Goal: Task Accomplishment & Management: Use online tool/utility

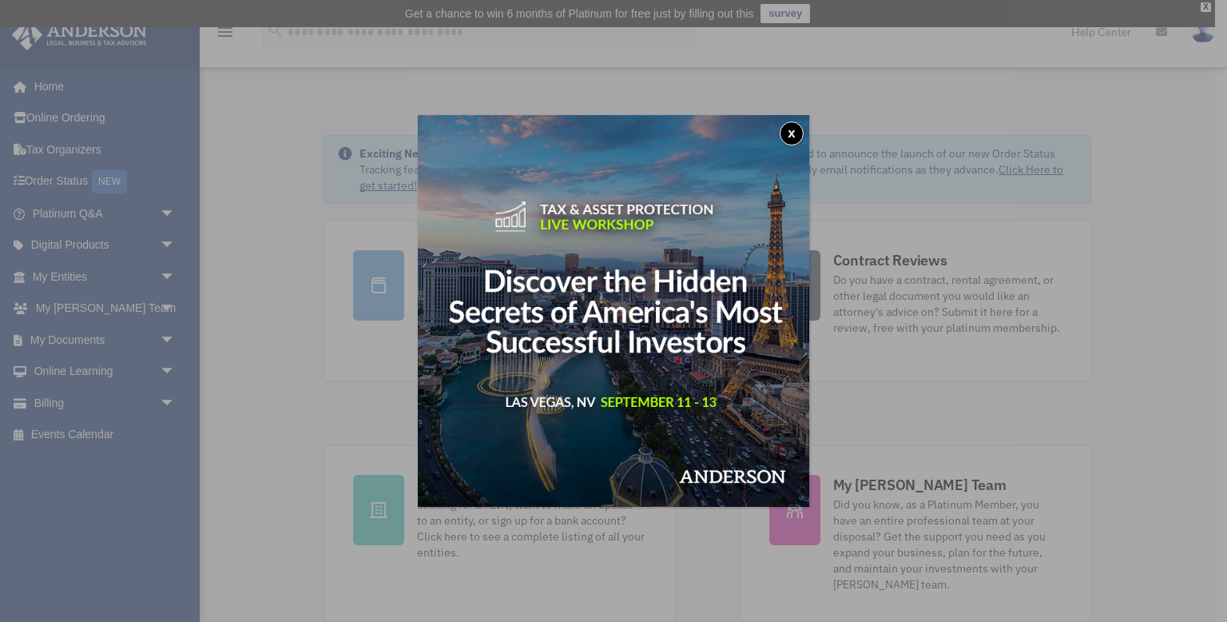
click at [790, 125] on button "x" at bounding box center [792, 133] width 24 height 24
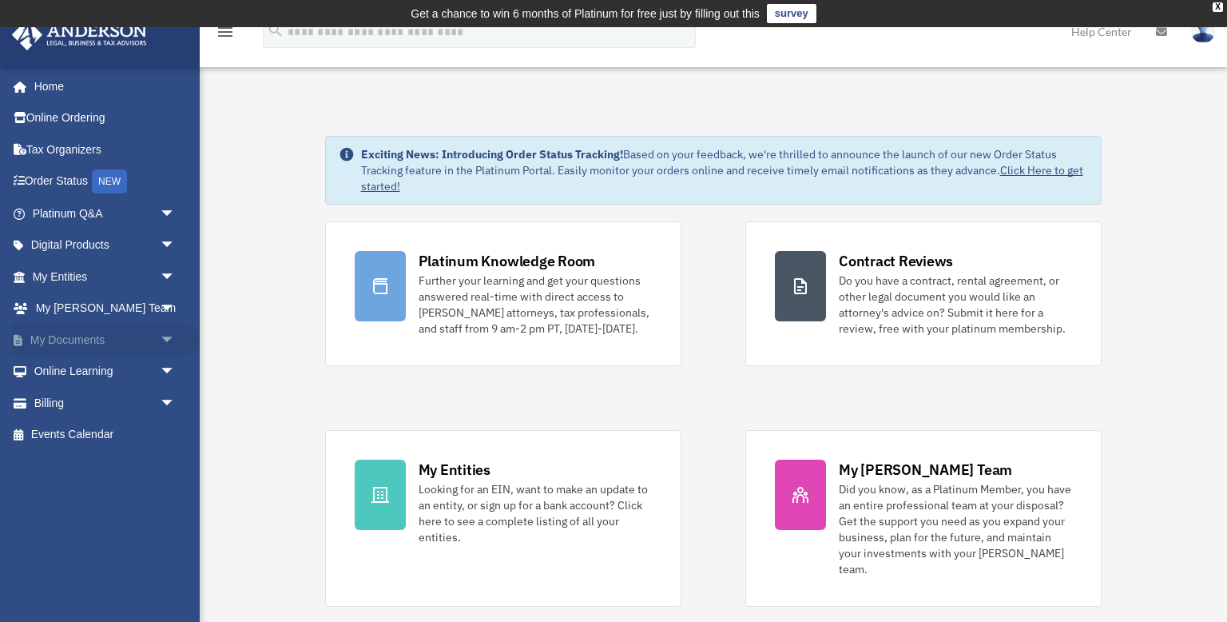
click at [168, 340] on span "arrow_drop_down" at bounding box center [176, 340] width 32 height 33
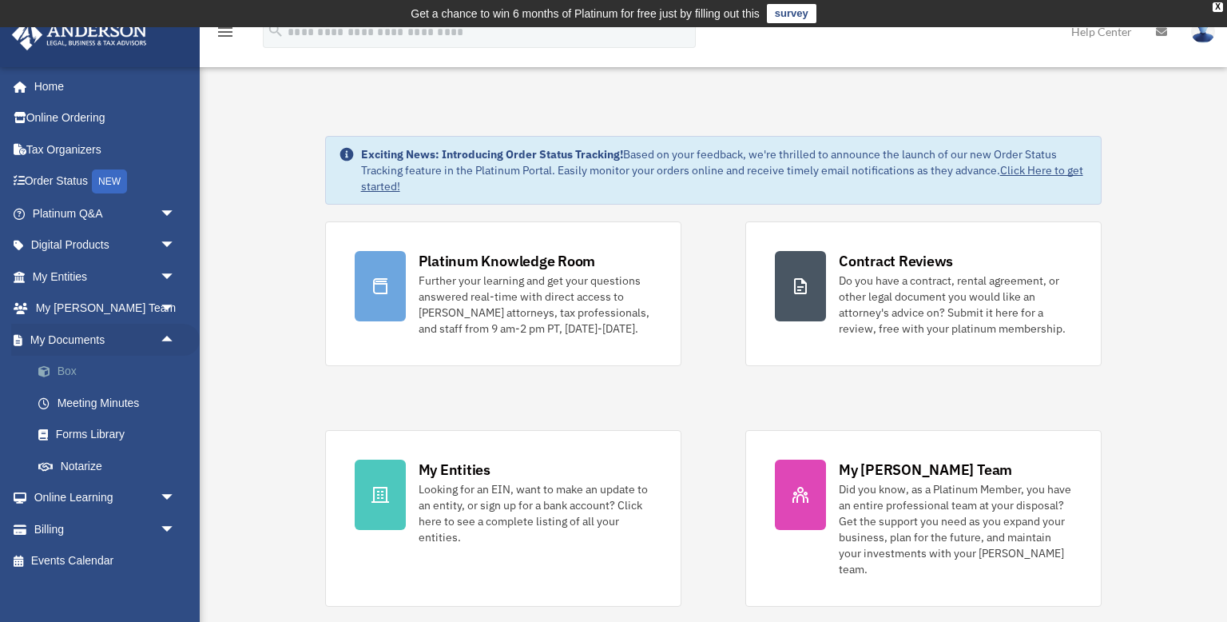
click at [70, 372] on link "Box" at bounding box center [110, 372] width 177 height 32
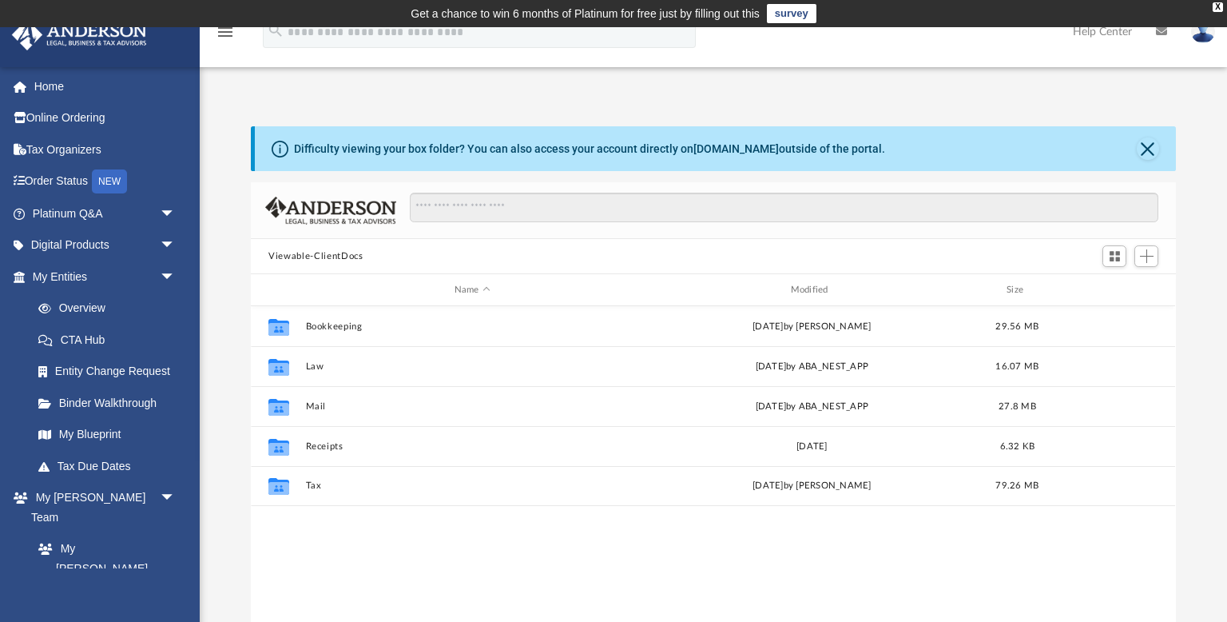
scroll to position [363, 925]
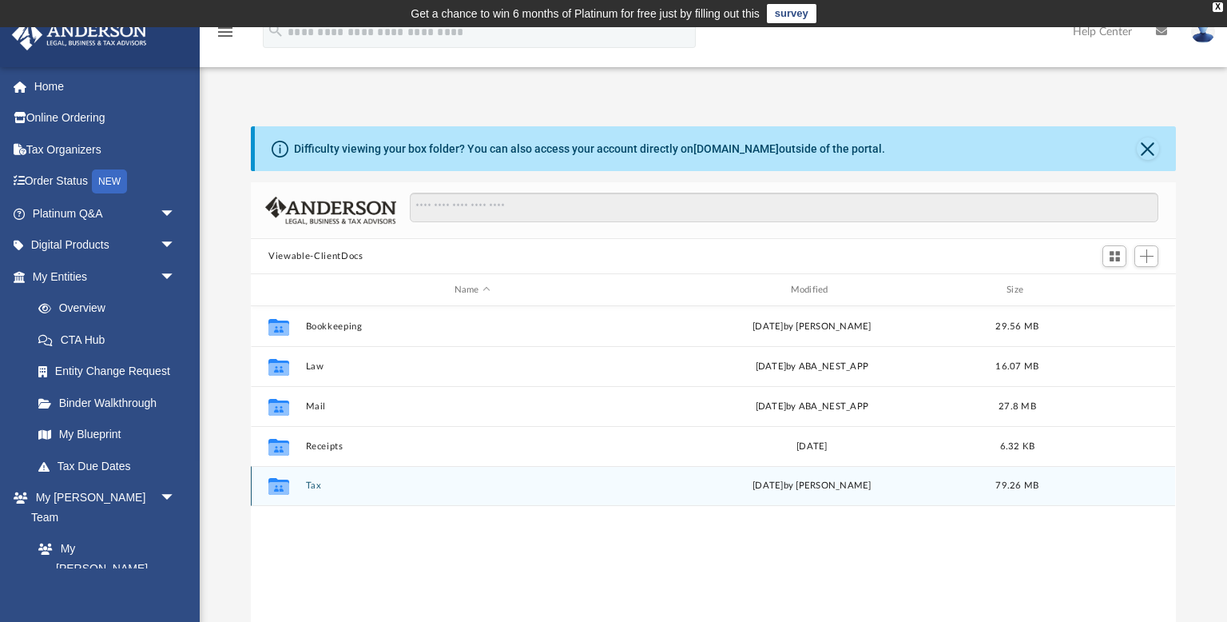
click at [308, 489] on button "Tax" at bounding box center [472, 485] width 333 height 10
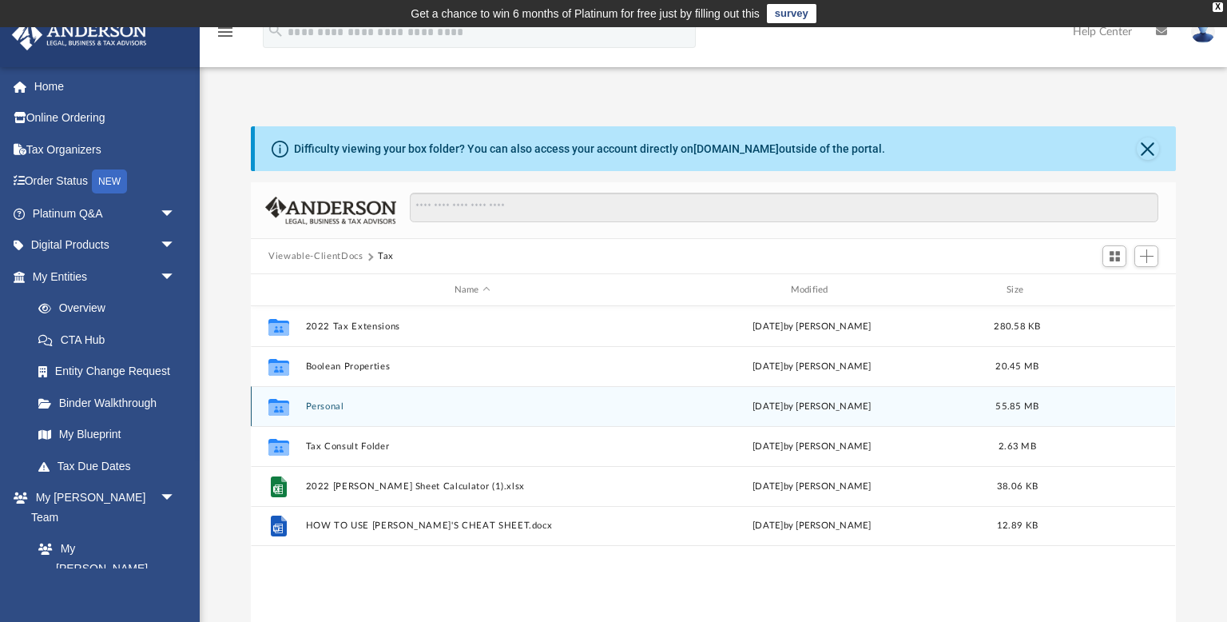
click at [331, 409] on button "Personal" at bounding box center [472, 406] width 333 height 10
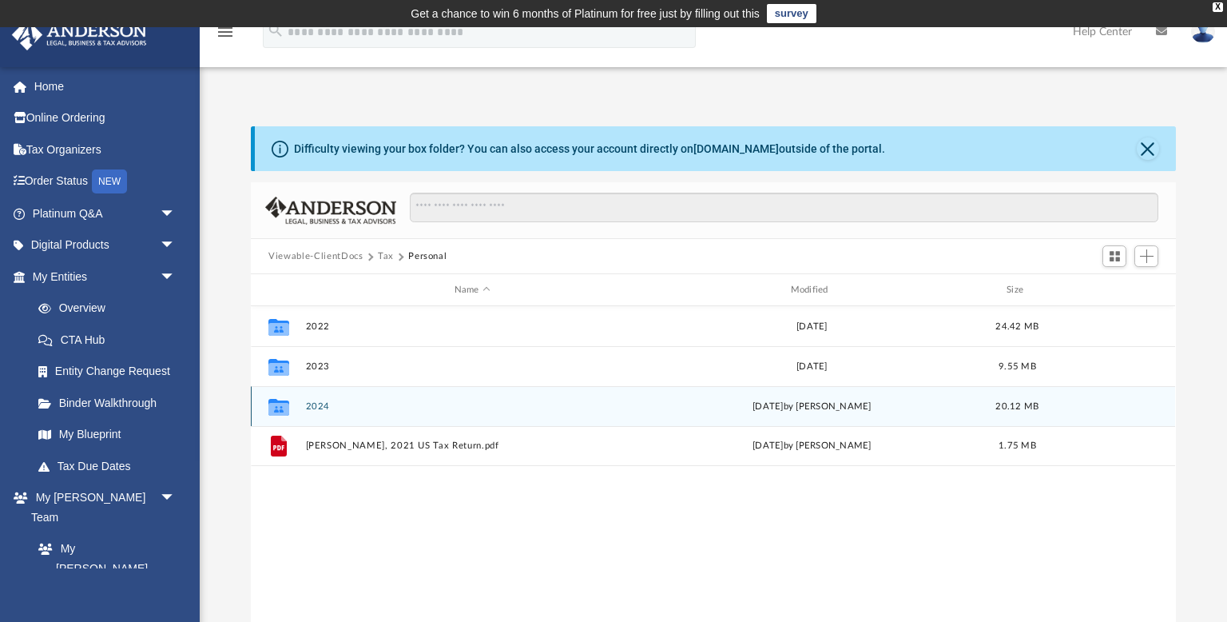
click at [316, 407] on button "2024" at bounding box center [472, 406] width 333 height 10
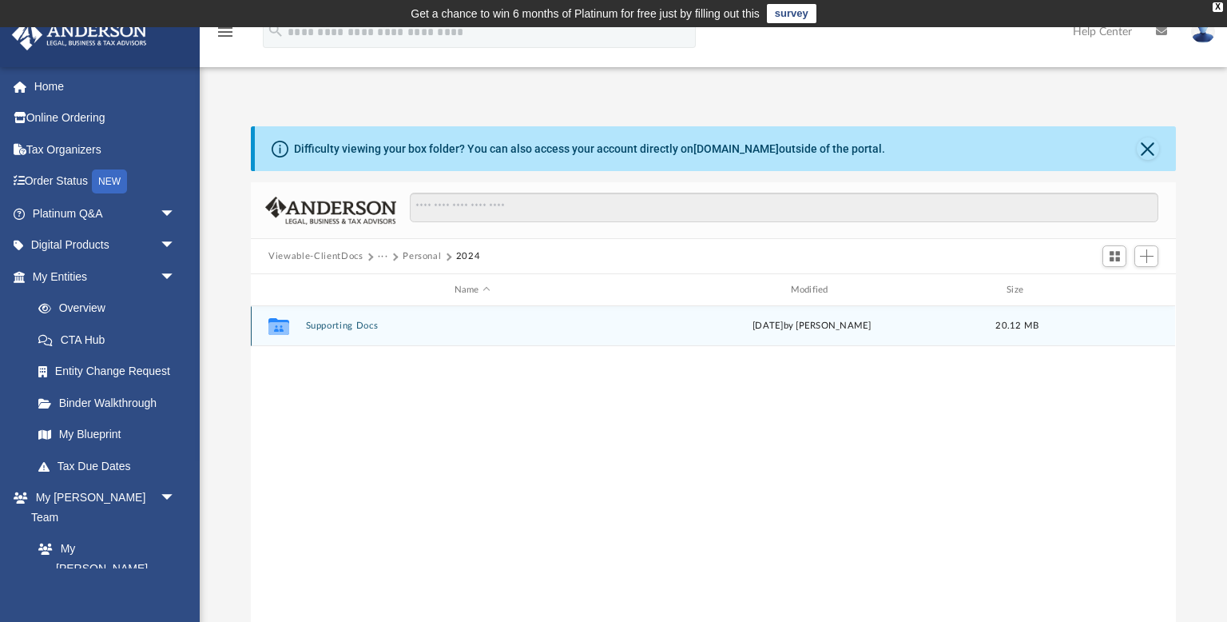
click at [355, 327] on button "Supporting Docs" at bounding box center [472, 325] width 333 height 10
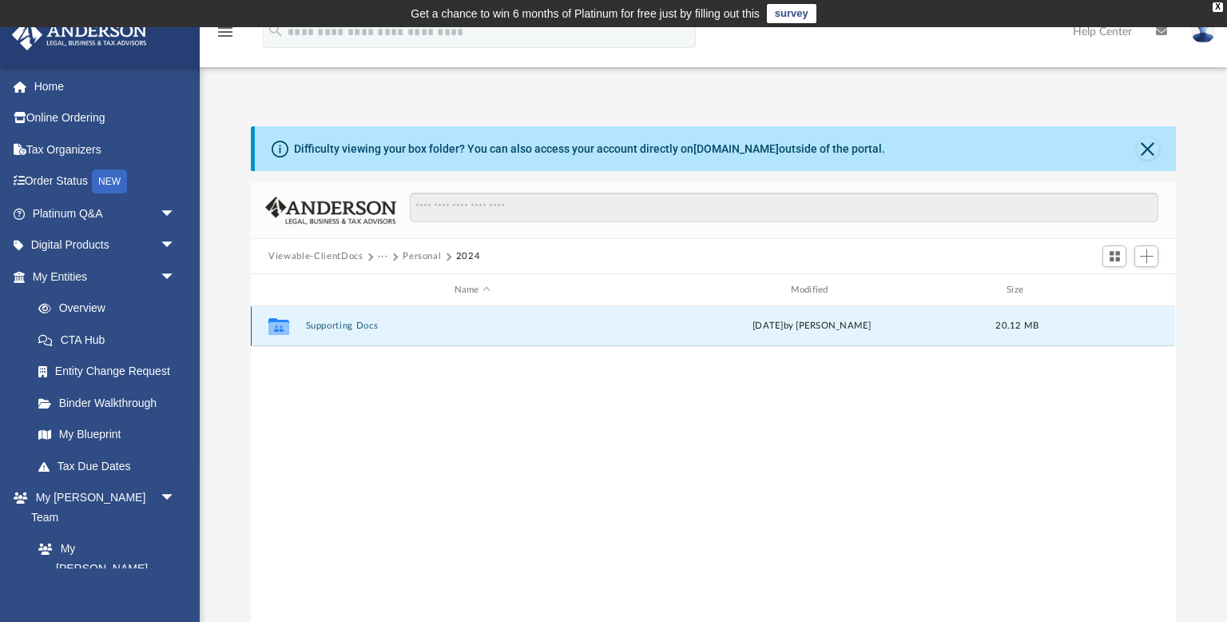
click at [355, 327] on button "Supporting Docs" at bounding box center [472, 325] width 333 height 10
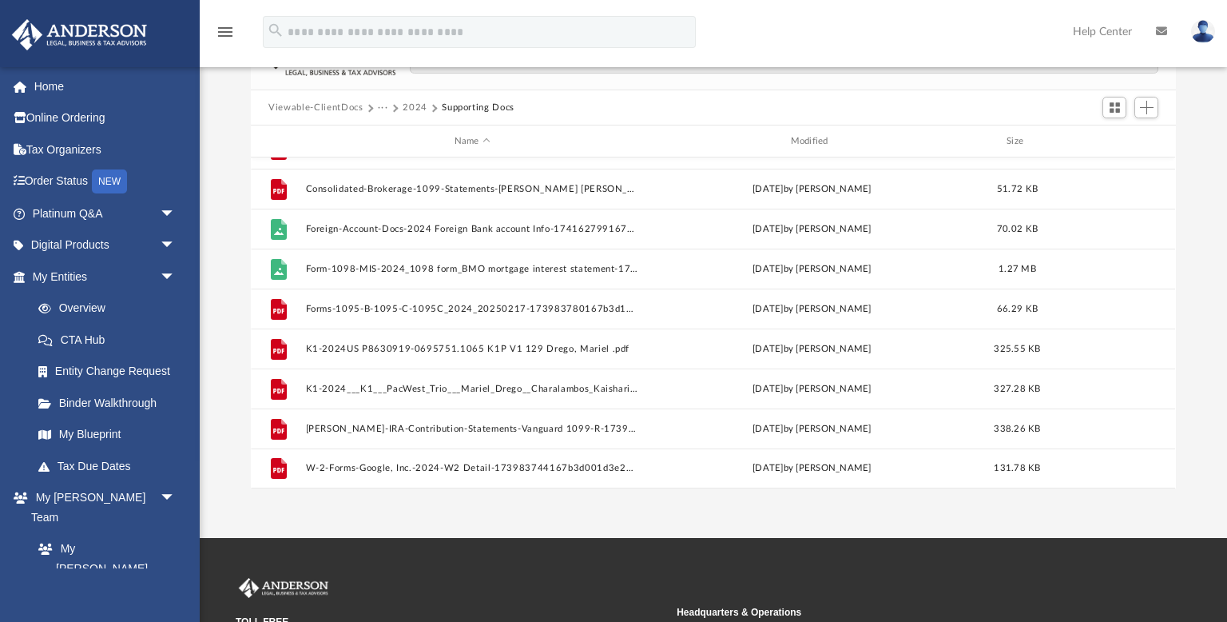
scroll to position [148, 0]
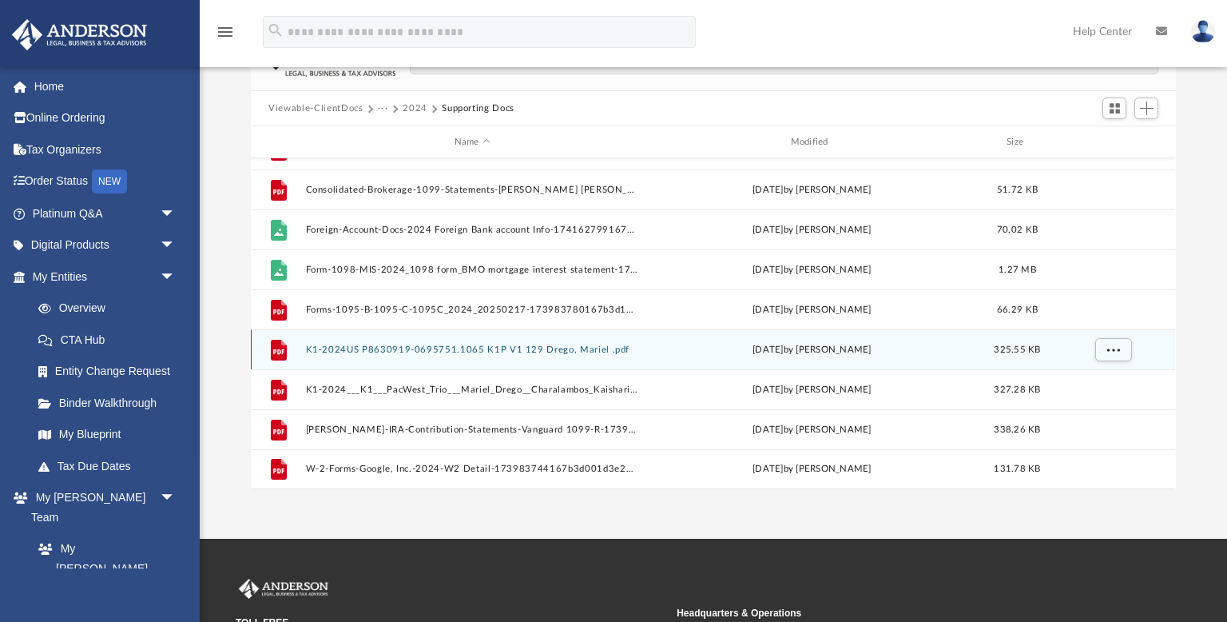
click at [393, 348] on button "K1-2024US P8630919-0695751.1065 K1P V1 129 Drego, Mariel .pdf" at bounding box center [472, 349] width 333 height 10
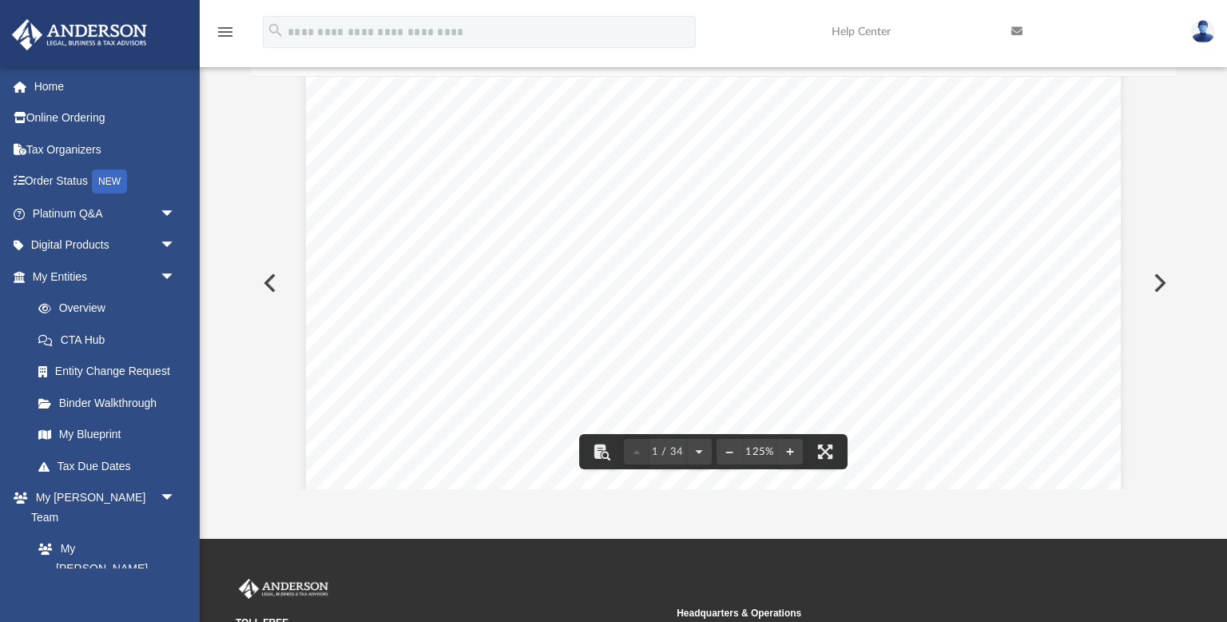
scroll to position [0, 0]
click at [272, 284] on button "Preview" at bounding box center [268, 282] width 35 height 45
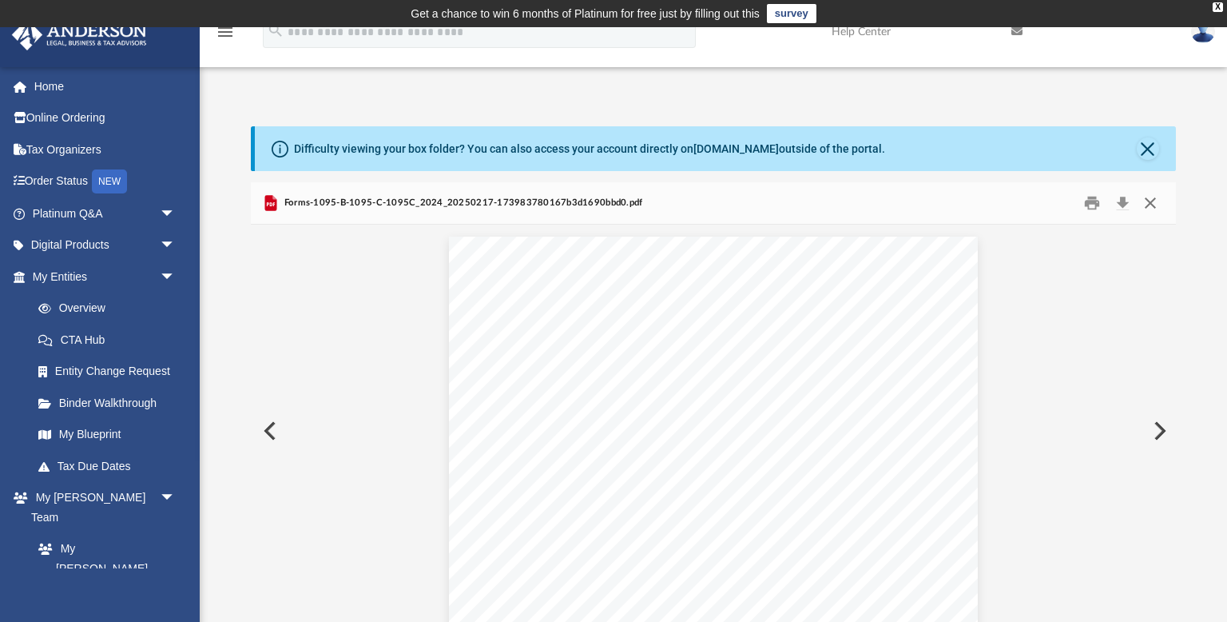
click at [1151, 209] on button "Close" at bounding box center [1150, 203] width 29 height 25
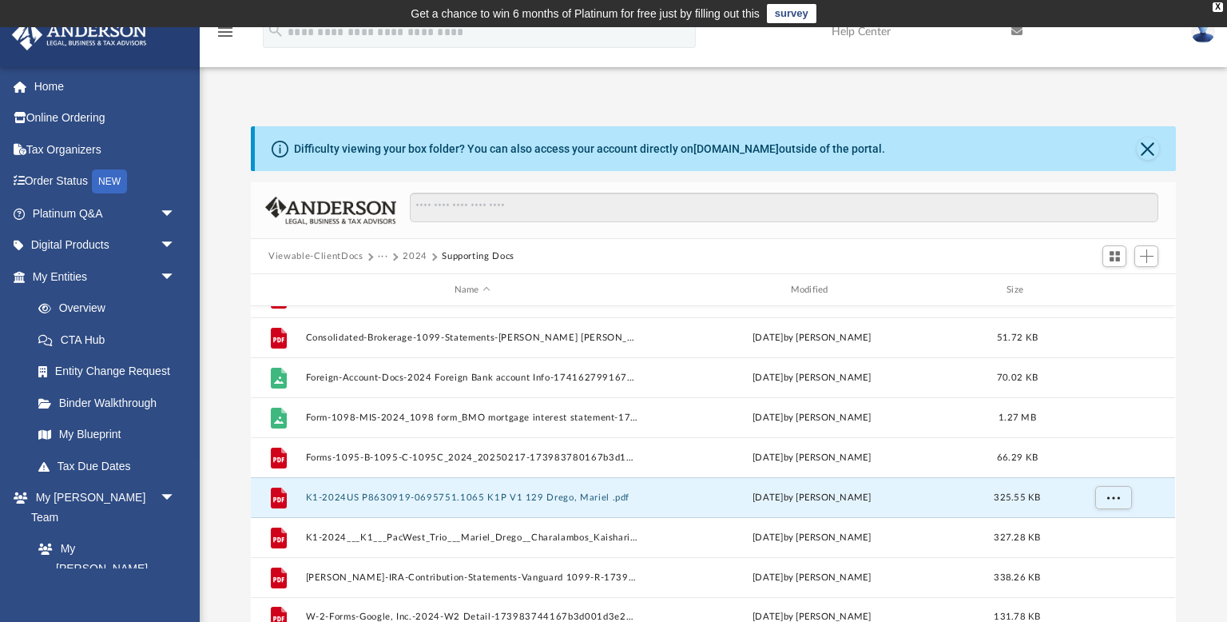
click at [231, 505] on div "Difficulty viewing your box folder? You can also access your account directly o…" at bounding box center [714, 381] width 1028 height 511
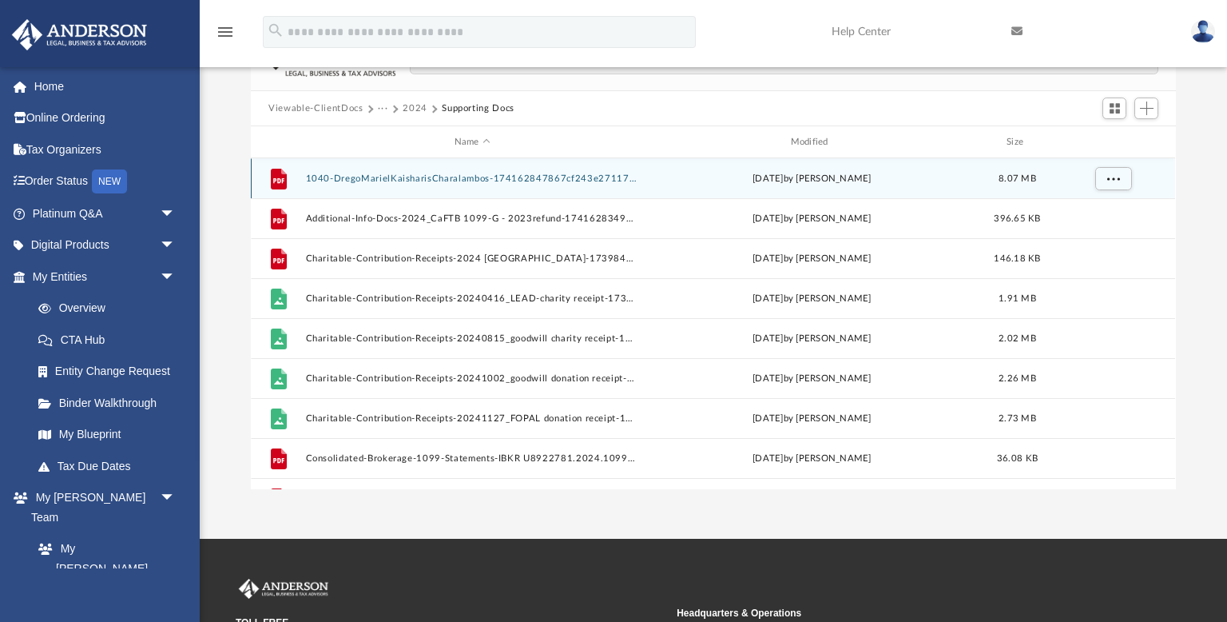
click at [478, 177] on button "1040-DregoMarielKaisharisCharalambos-174162847867cf243e27117.pdf" at bounding box center [472, 178] width 333 height 10
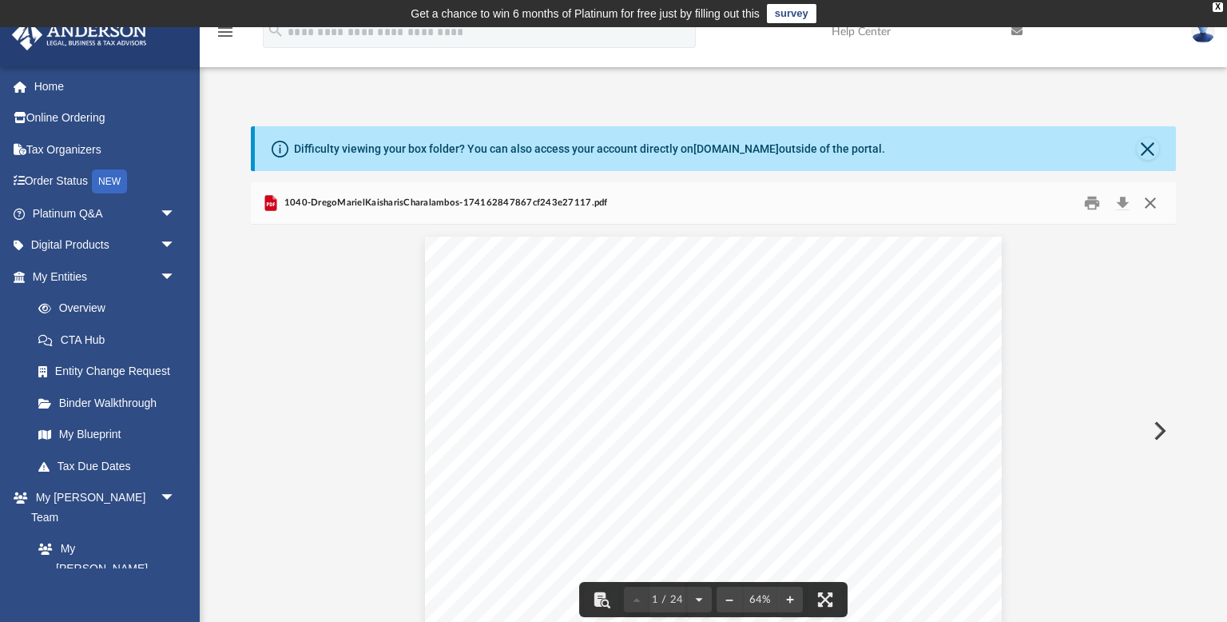
click at [1148, 203] on button "Close" at bounding box center [1150, 203] width 29 height 25
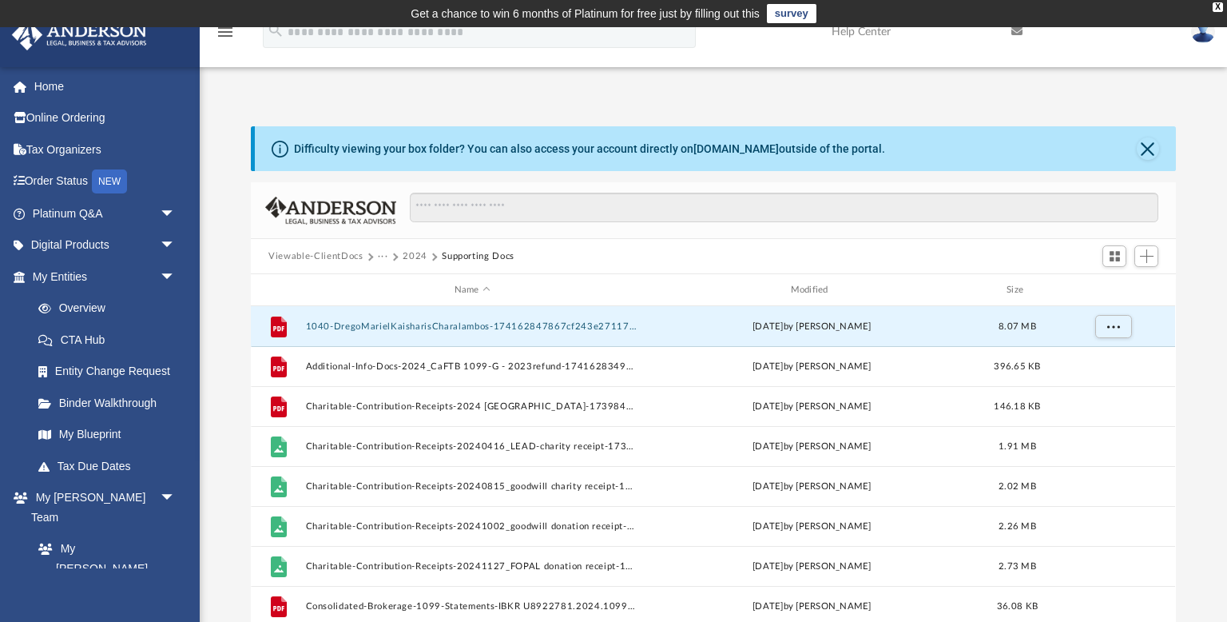
click at [966, 259] on div "Viewable-ClientDocs ··· 2024 Supporting Docs" at bounding box center [713, 256] width 925 height 35
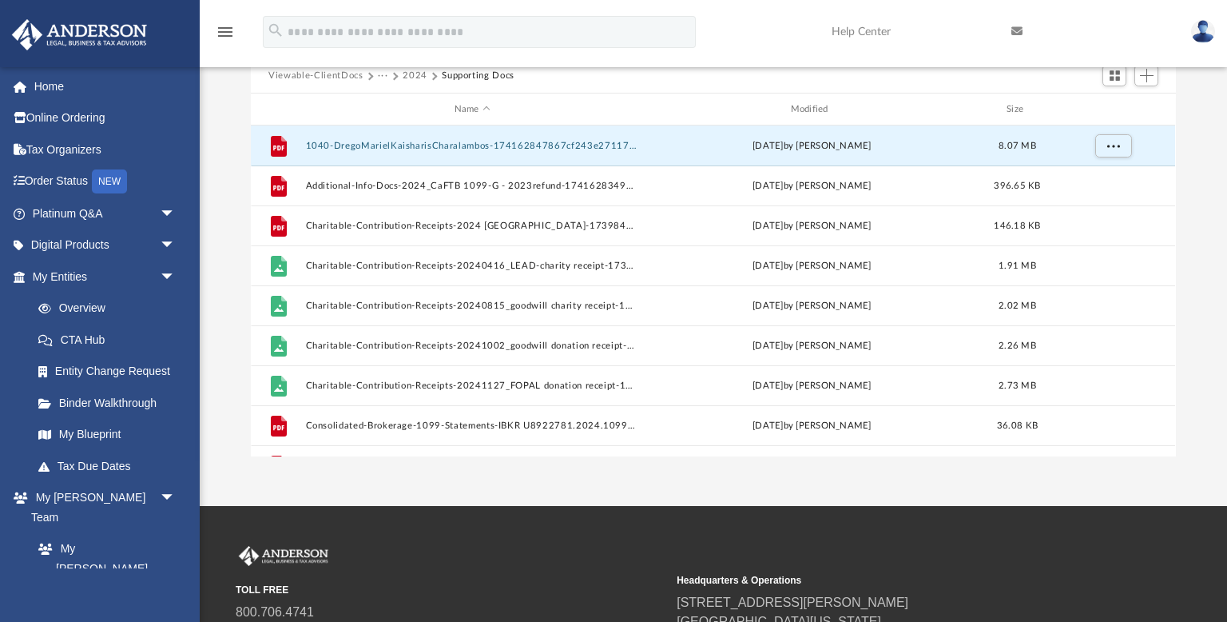
scroll to position [180, 0]
click at [1207, 221] on div "Difficulty viewing your box folder? You can also access your account directly o…" at bounding box center [714, 201] width 1028 height 511
click at [213, 214] on div "Difficulty viewing your box folder? You can also access your account directly o…" at bounding box center [714, 201] width 1028 height 511
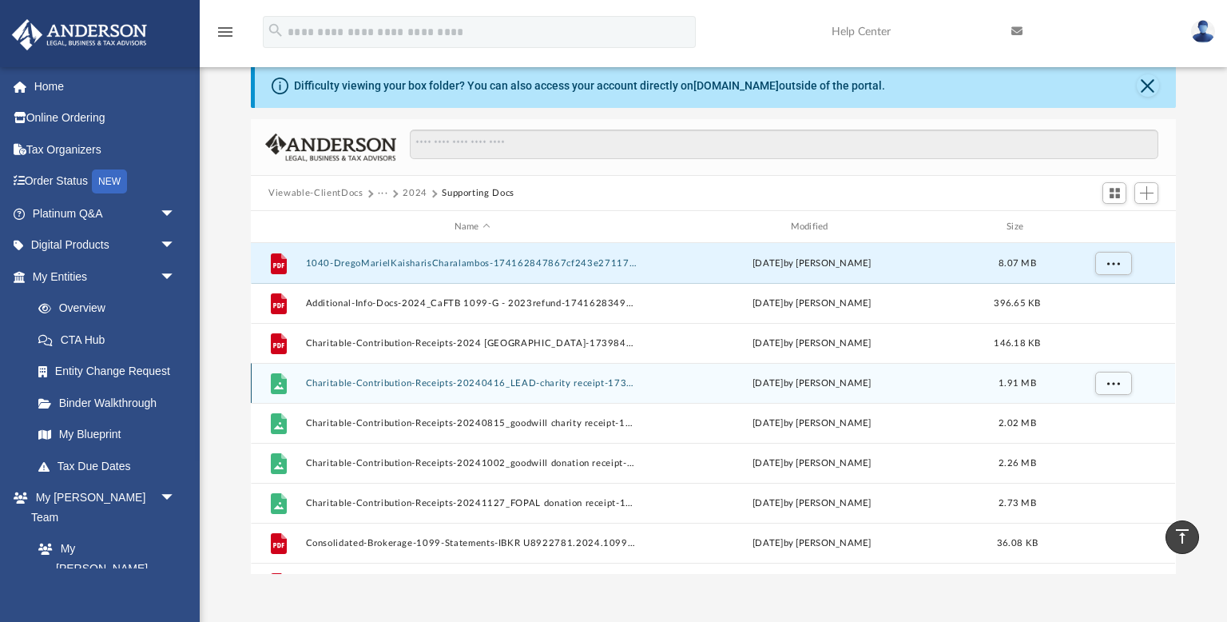
scroll to position [0, 0]
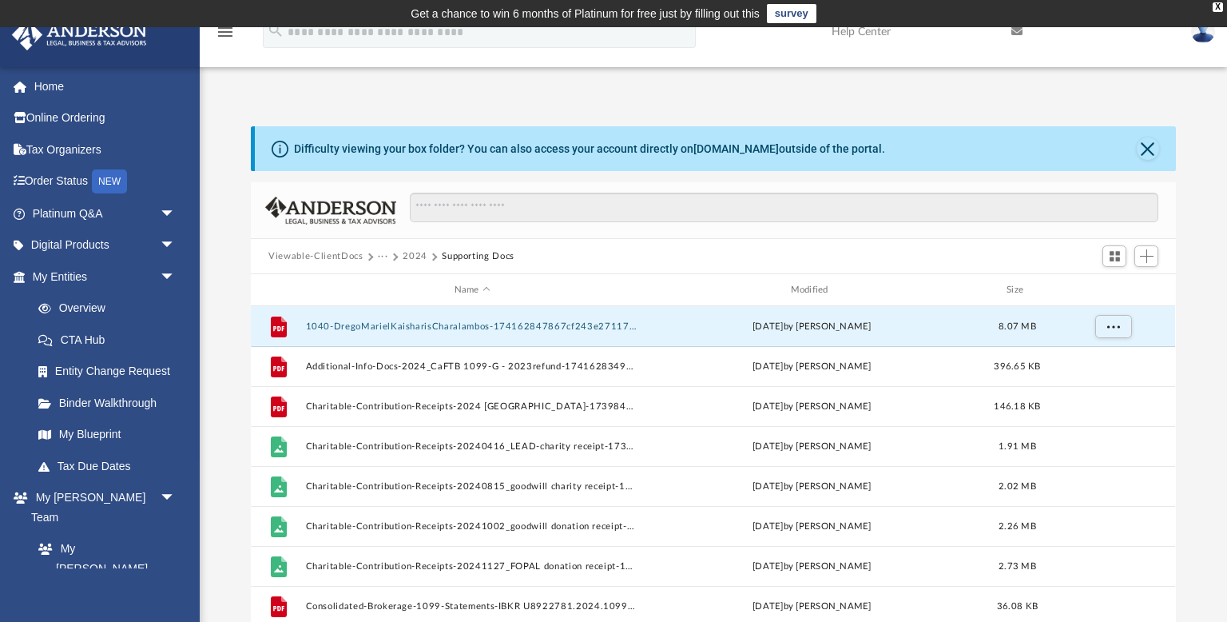
click at [1195, 363] on div "Difficulty viewing your box folder? You can also access your account directly o…" at bounding box center [714, 381] width 1028 height 511
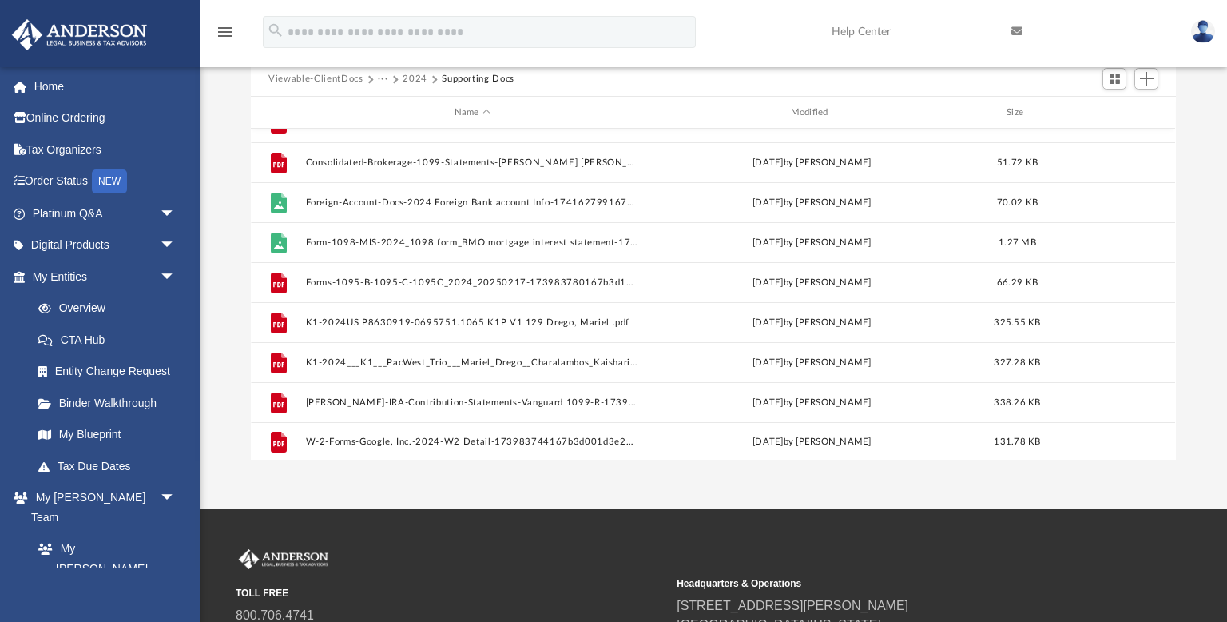
scroll to position [176, 0]
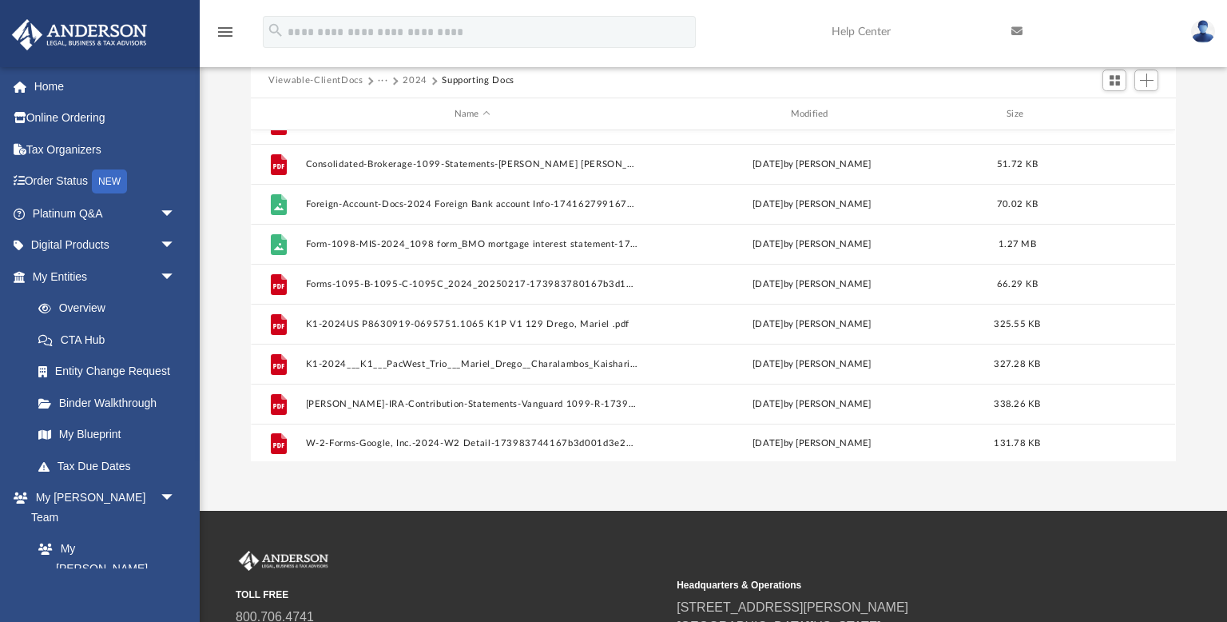
click at [646, 476] on div "App marieldrego@gmail.com Sign Out marieldrego@gmail.com Home Online Ordering T…" at bounding box center [613, 180] width 1227 height 659
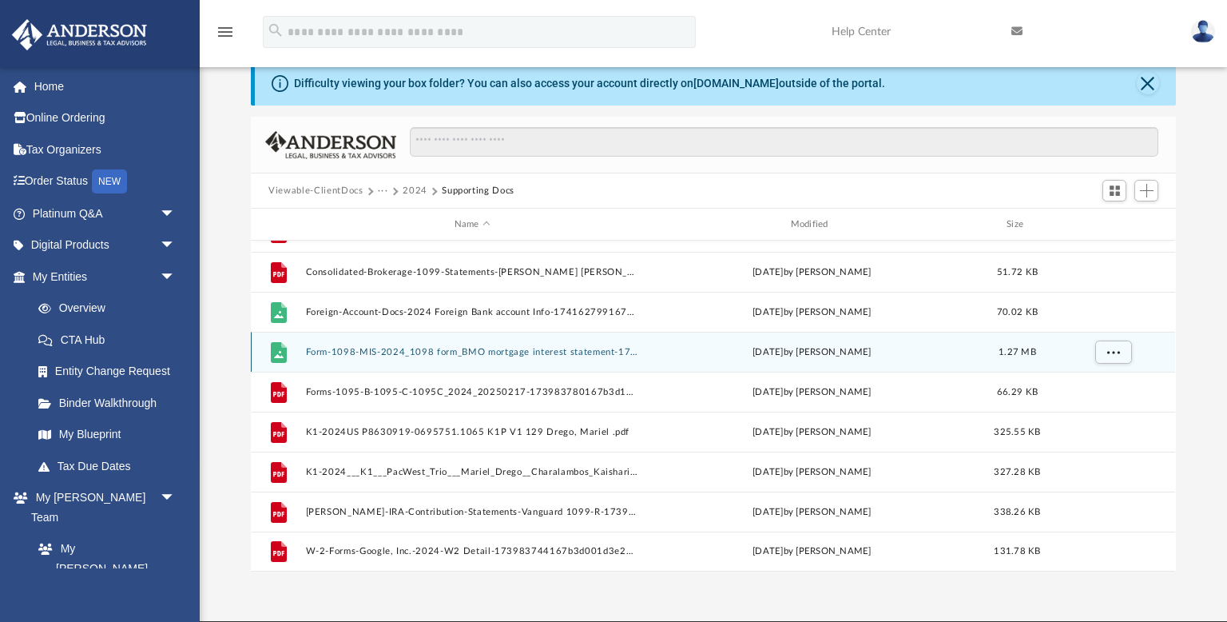
scroll to position [347, 0]
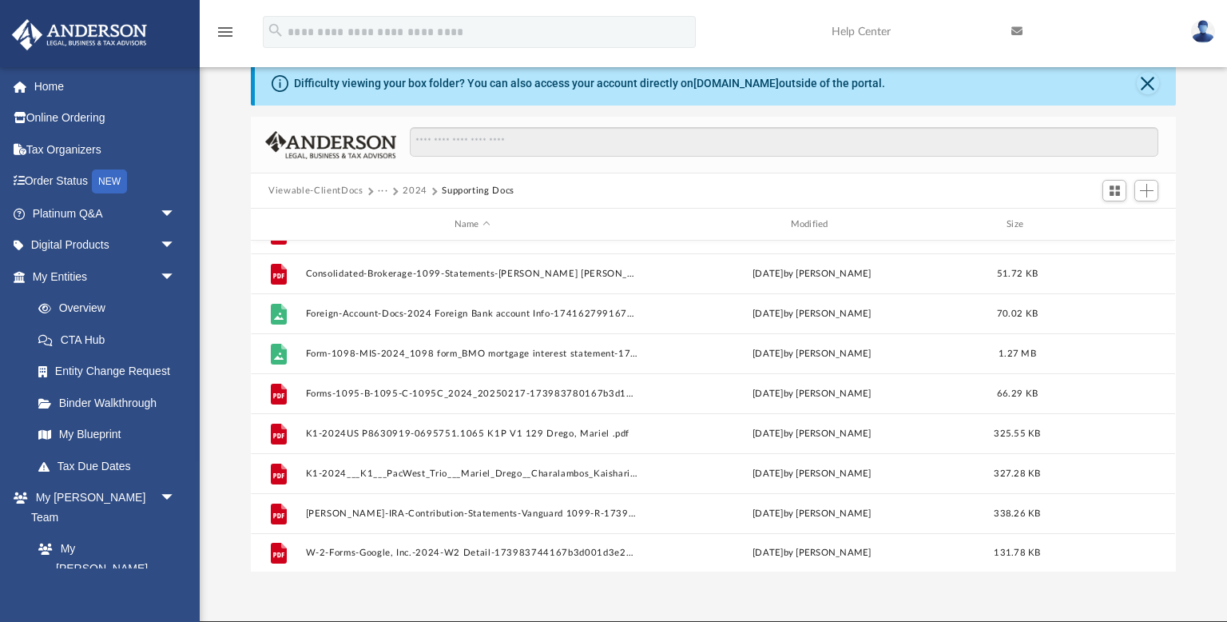
click at [1203, 290] on div "Difficulty viewing your box folder? You can also access your account directly o…" at bounding box center [714, 316] width 1028 height 511
click at [1144, 197] on button "Add" at bounding box center [1147, 191] width 24 height 22
click at [1109, 221] on li "Upload" at bounding box center [1124, 222] width 51 height 17
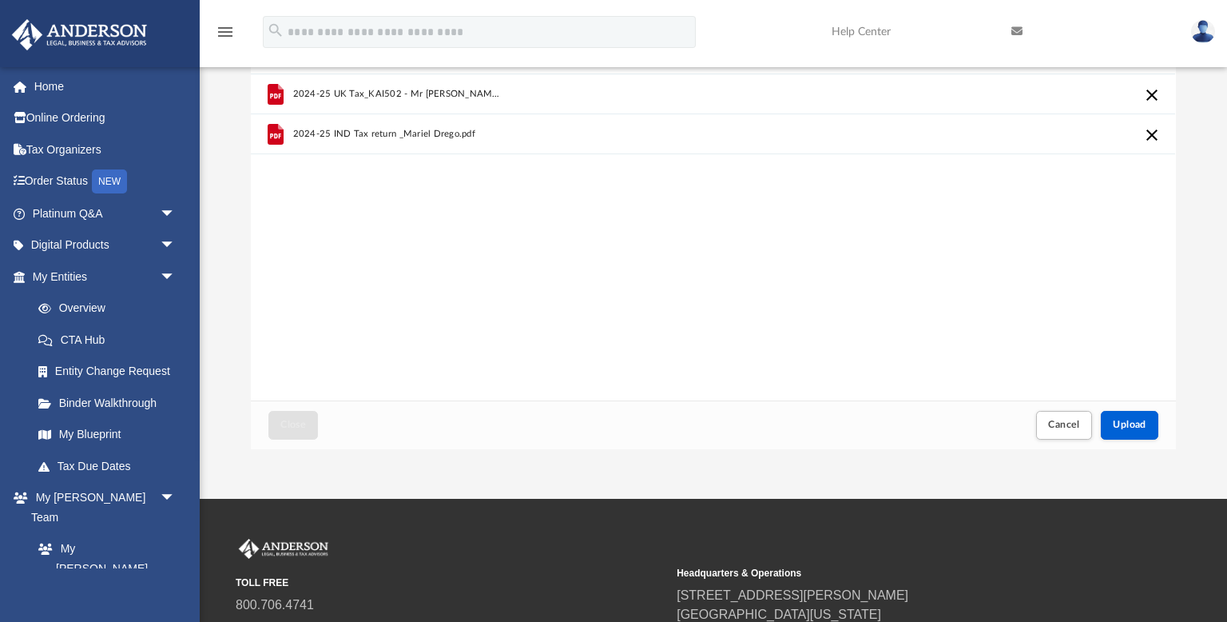
scroll to position [186, 0]
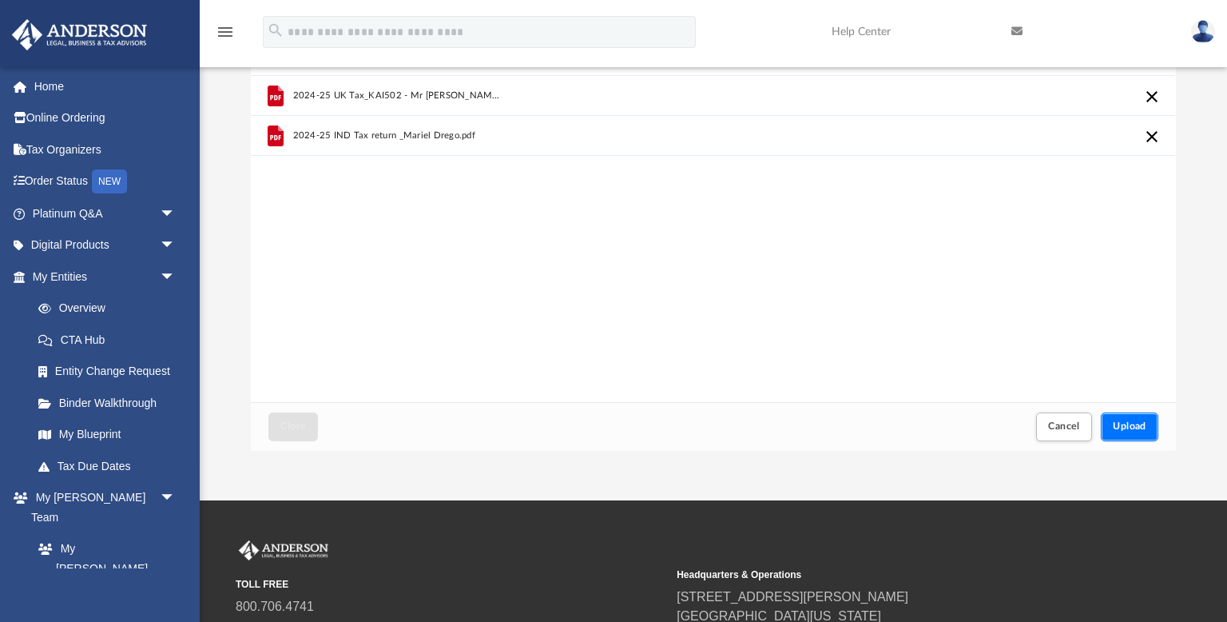
click at [1123, 425] on span "Upload" at bounding box center [1130, 426] width 34 height 10
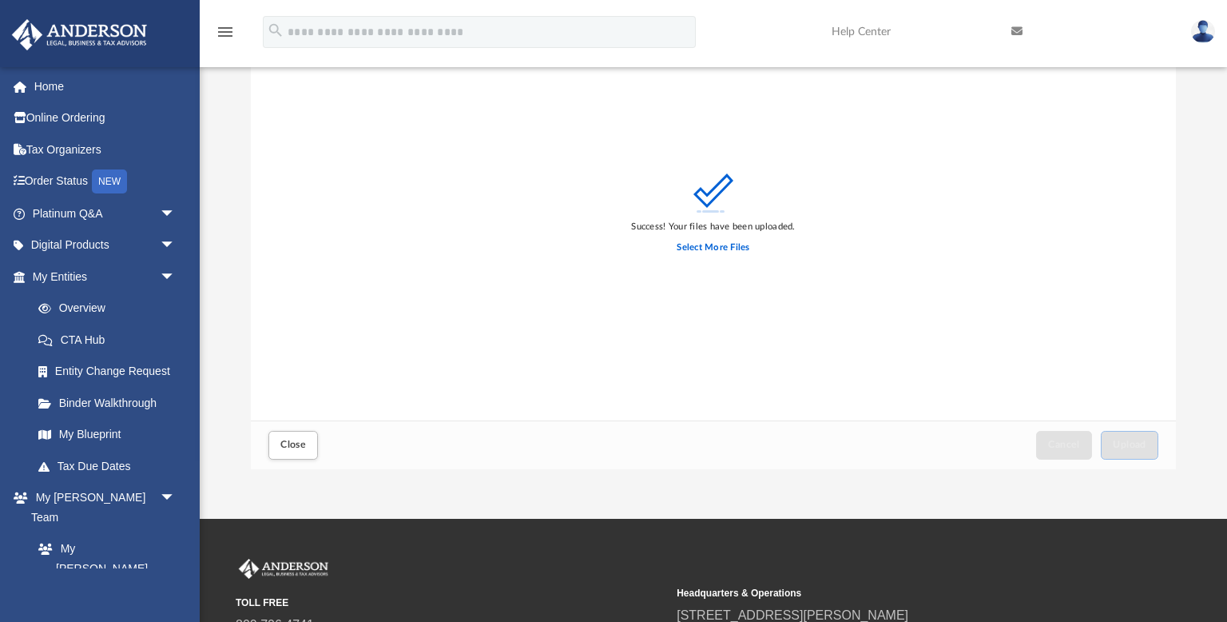
scroll to position [166, 0]
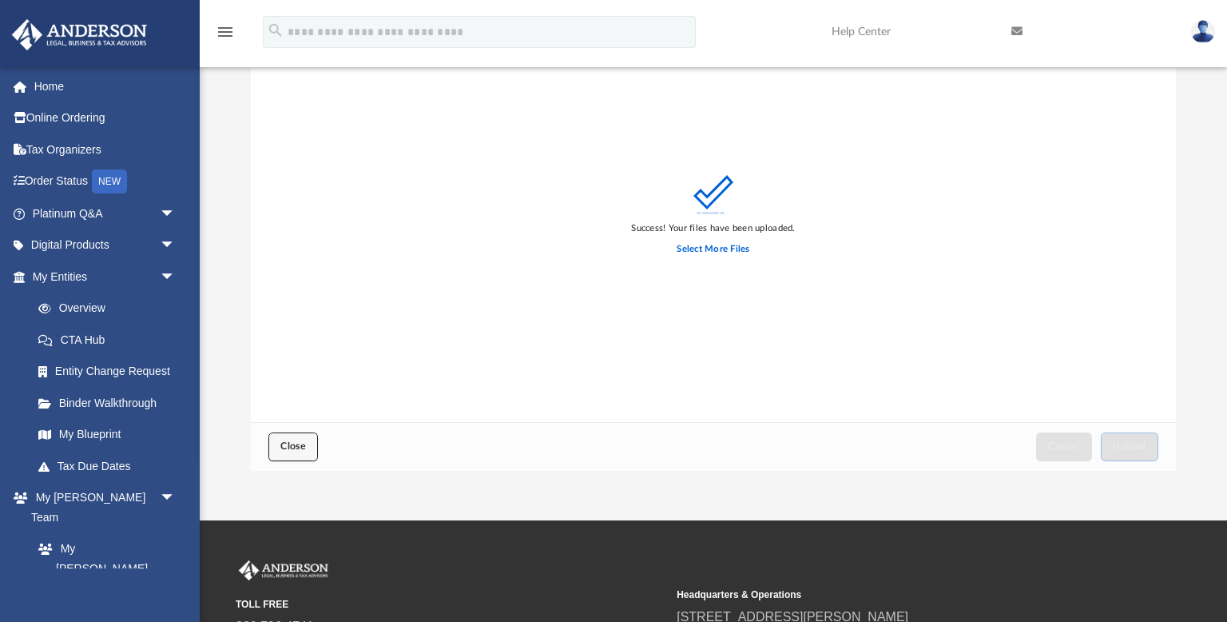
click at [290, 439] on button "Close" at bounding box center [293, 446] width 50 height 28
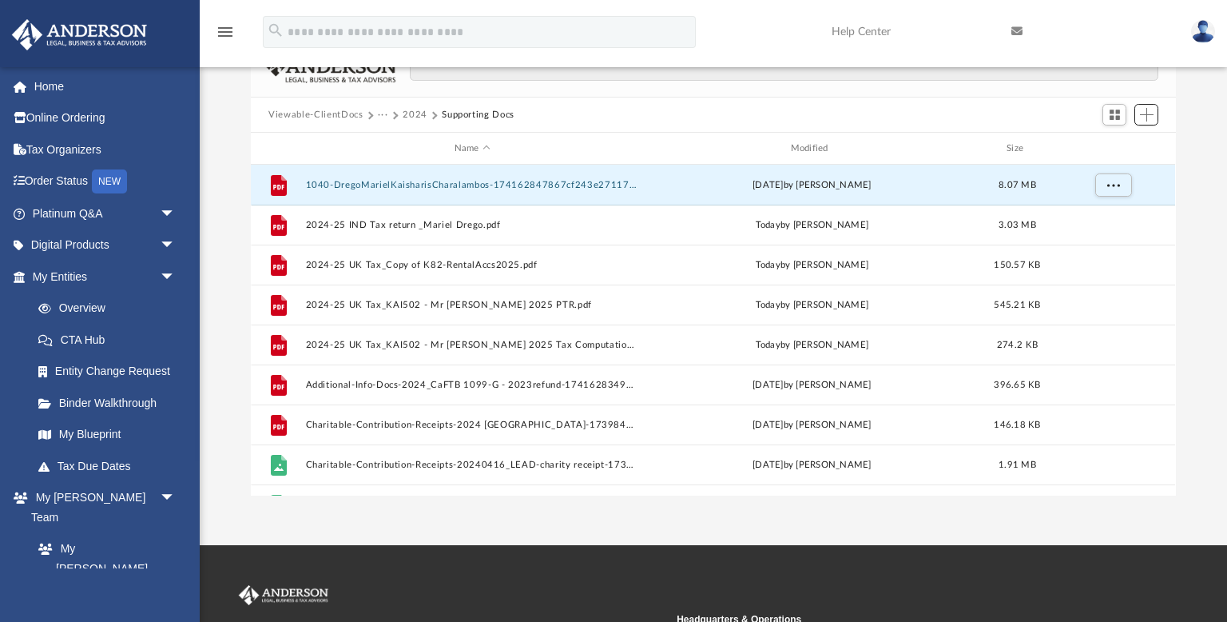
scroll to position [0, 0]
